Goal: Navigation & Orientation: Find specific page/section

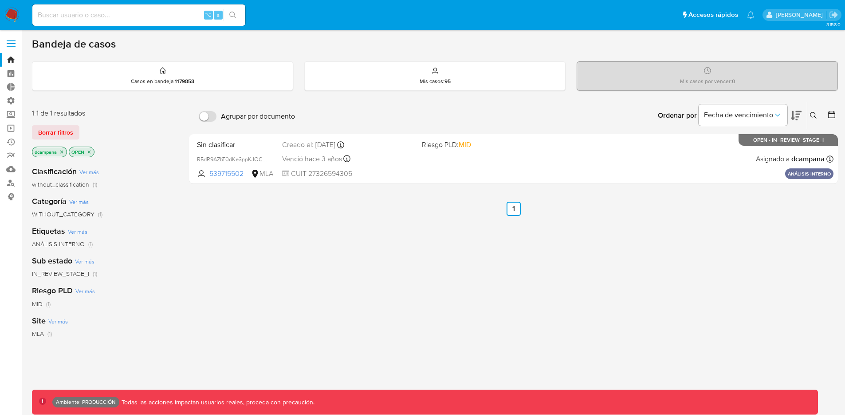
click at [11, 42] on label at bounding box center [11, 43] width 22 height 19
click at [0, 0] on input "checkbox" at bounding box center [0, 0] width 0 height 0
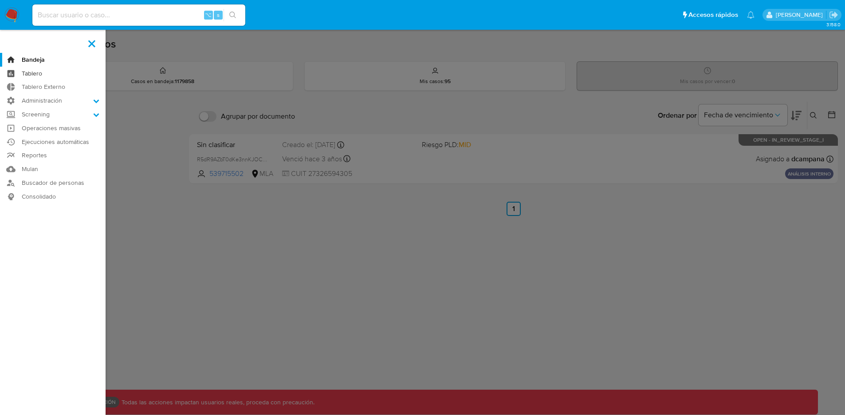
click at [40, 77] on link "Tablero" at bounding box center [53, 74] width 106 height 14
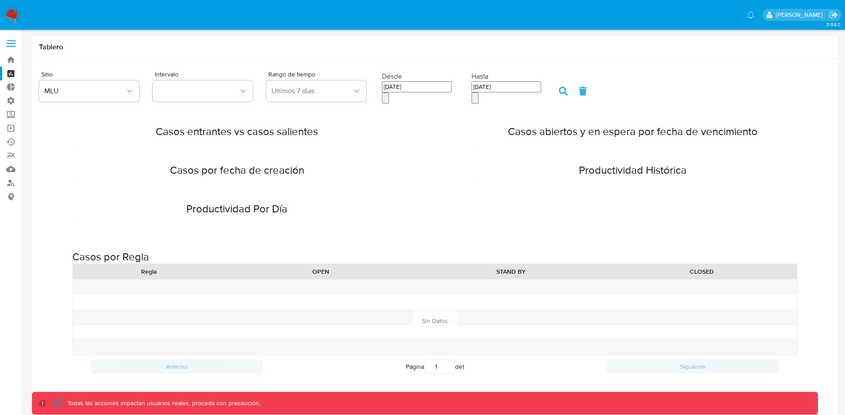
click at [11, 46] on span at bounding box center [11, 46] width 9 height 1
click at [0, 0] on input "checkbox" at bounding box center [0, 0] width 0 height 0
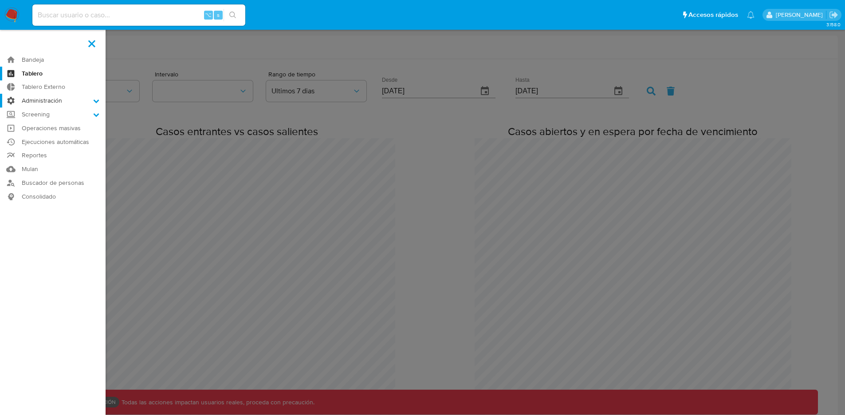
scroll to position [441675, 442966]
click at [48, 87] on link "Tablero Externo" at bounding box center [53, 87] width 106 height 14
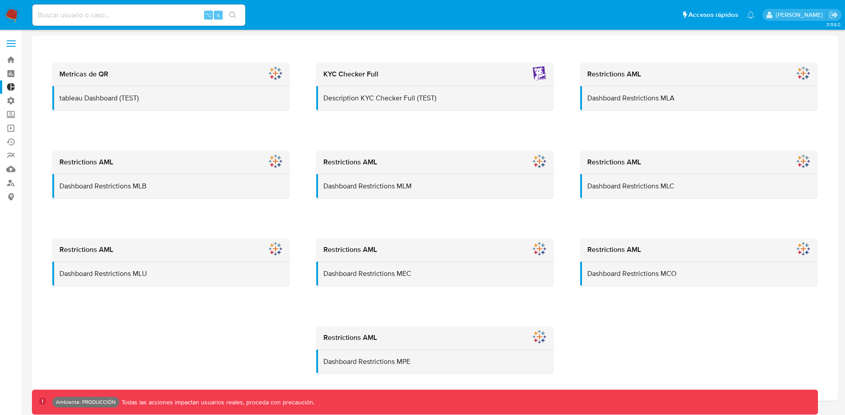
click at [12, 47] on label at bounding box center [11, 43] width 22 height 19
click at [0, 0] on input "checkbox" at bounding box center [0, 0] width 0 height 0
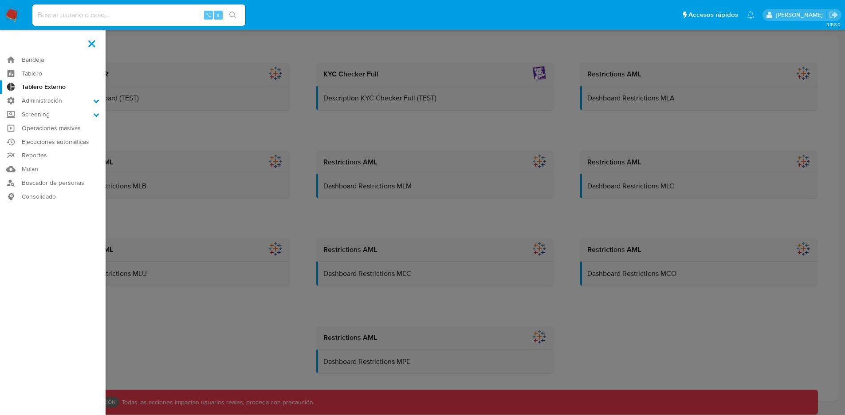
click at [182, 126] on label at bounding box center [422, 207] width 845 height 415
click at [0, 0] on input "checkbox" at bounding box center [0, 0] width 0 height 0
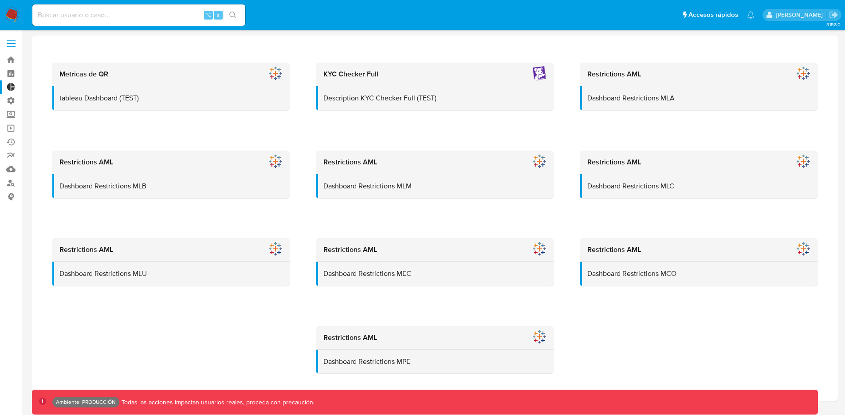
click at [8, 40] on span at bounding box center [11, 40] width 9 height 1
click at [0, 0] on input "checkbox" at bounding box center [0, 0] width 0 height 0
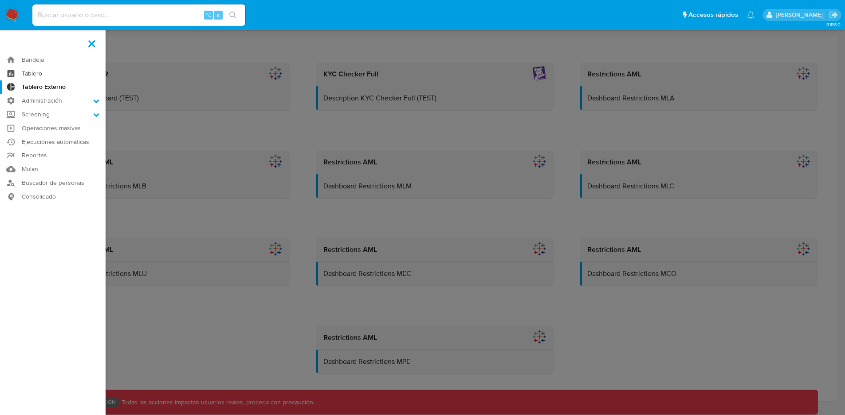
click at [22, 74] on link "Tablero" at bounding box center [53, 74] width 106 height 14
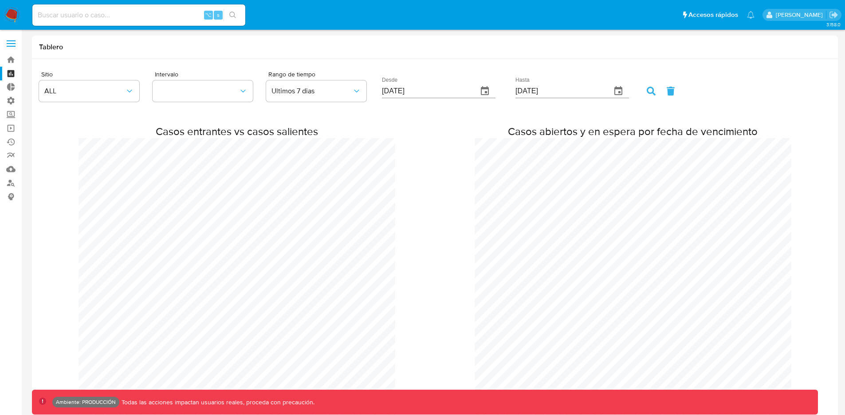
click at [12, 40] on span at bounding box center [11, 40] width 9 height 1
click at [0, 0] on input "checkbox" at bounding box center [0, 0] width 0 height 0
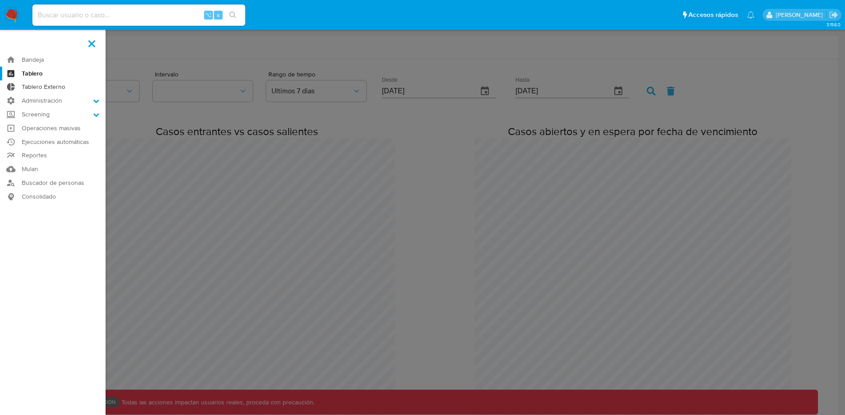
click at [44, 84] on link "Tablero Externo" at bounding box center [53, 87] width 106 height 14
